Goal: Browse casually: Explore the website without a specific task or goal

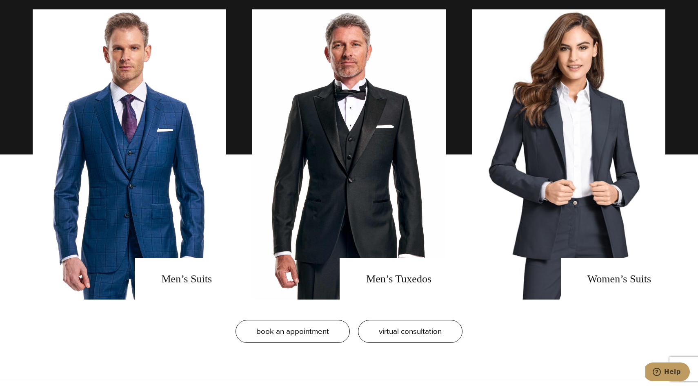
scroll to position [646, 0]
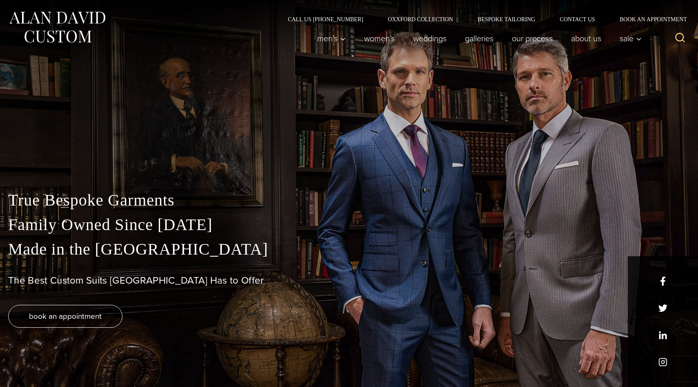
click at [542, 296] on div "True Bespoke Garments Family Owned Since [DATE] Made in [GEOGRAPHIC_DATA] The B…" at bounding box center [349, 287] width 698 height 199
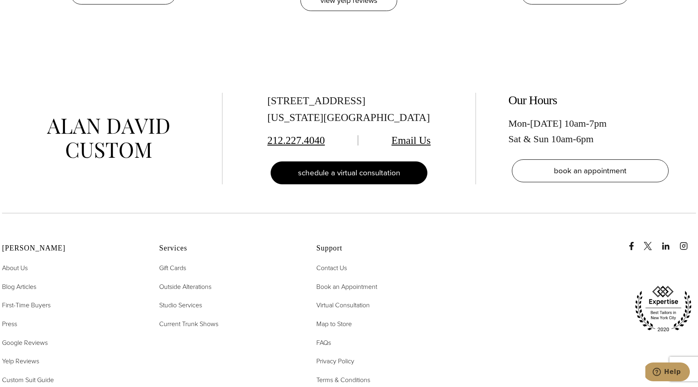
scroll to position [4178, 0]
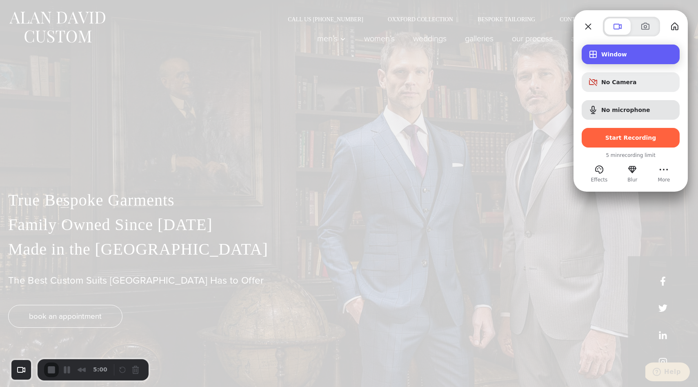
click at [614, 51] on span "Window" at bounding box center [637, 54] width 72 height 7
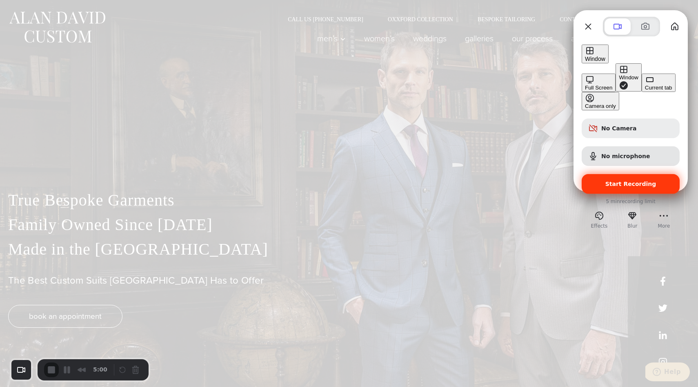
click at [609, 180] on span "Start Recording" at bounding box center [630, 183] width 51 height 7
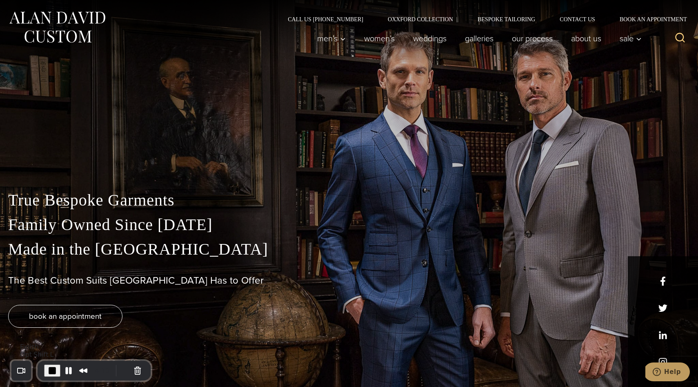
click at [52, 372] on span "End Recording" at bounding box center [52, 370] width 10 height 10
